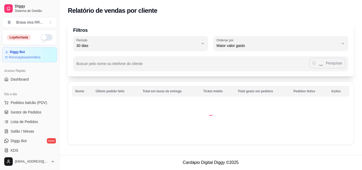
select select "30"
select select "HIGHEST_TOTAL_SPENT_WITH_ORDERS"
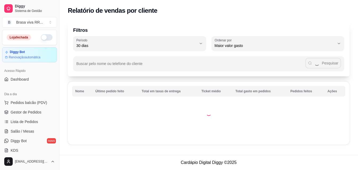
scroll to position [106, 0]
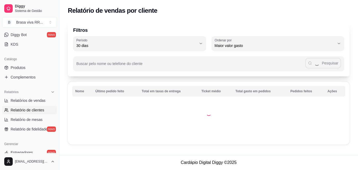
select select "ALL"
select select "0"
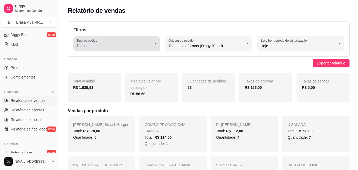
click at [143, 44] on span "Todos" at bounding box center [114, 45] width 74 height 5
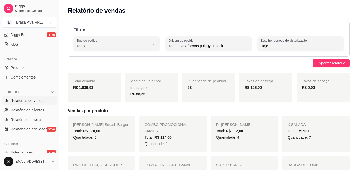
click at [115, 68] on span "Entrega" at bounding box center [114, 67] width 70 height 5
type input "DELIVERY"
select select "DELIVERY"
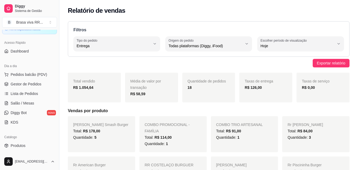
scroll to position [0, 0]
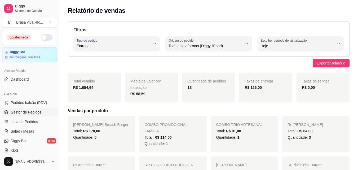
click at [37, 109] on link "Gestor de Pedidos" at bounding box center [29, 112] width 55 height 8
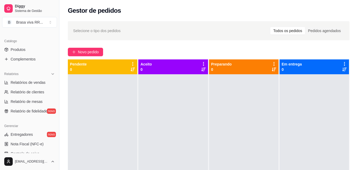
scroll to position [133, 0]
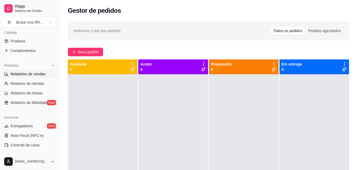
click at [34, 76] on span "Relatórios de vendas" at bounding box center [28, 73] width 35 height 5
select select "ALL"
select select "0"
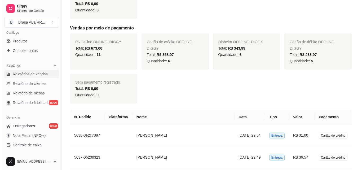
scroll to position [424, 0]
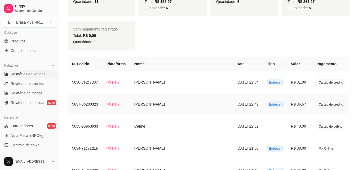
click at [233, 101] on td "[DATE] 22:49" at bounding box center [248, 104] width 30 height 22
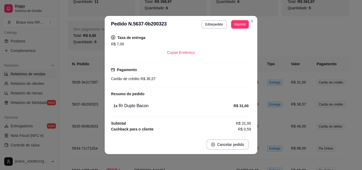
scroll to position [106, 0]
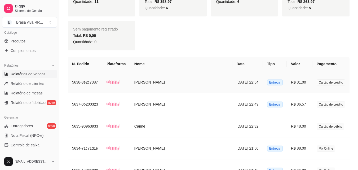
click at [236, 81] on td "[DATE] 22:54" at bounding box center [248, 82] width 30 height 22
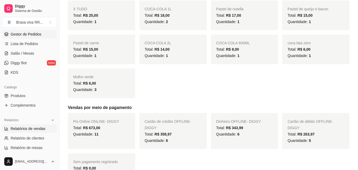
scroll to position [0, 0]
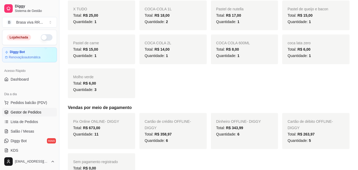
click at [36, 113] on span "Gestor de Pedidos" at bounding box center [26, 112] width 31 height 5
